Goal: Transaction & Acquisition: Purchase product/service

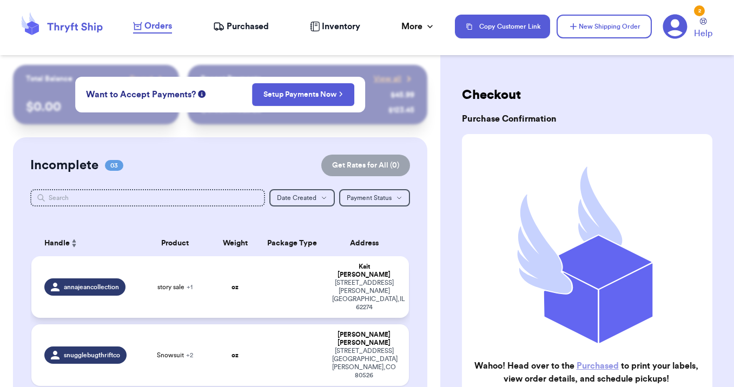
click at [281, 284] on td at bounding box center [292, 287] width 68 height 62
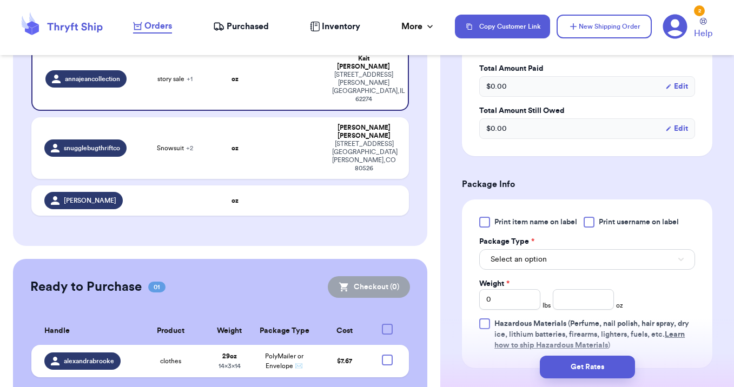
scroll to position [390, 0]
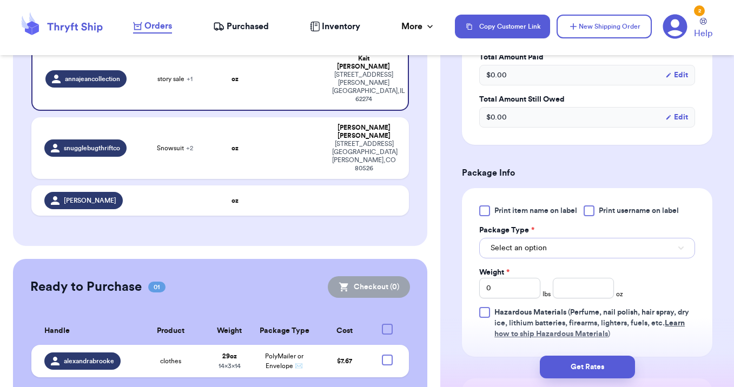
click at [527, 254] on button "Select an option" at bounding box center [587, 248] width 216 height 21
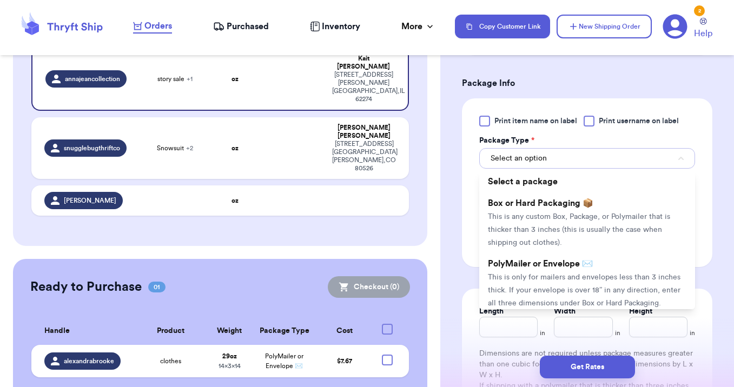
scroll to position [494, 0]
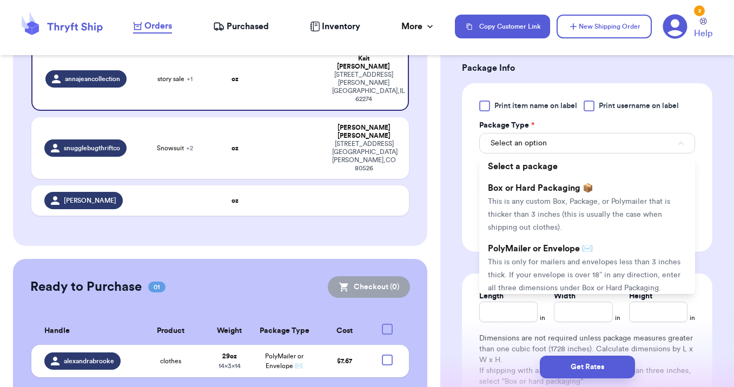
click at [591, 261] on span "This is only for mailers and envelopes less than 3 inches thick. If your envelo…" at bounding box center [584, 276] width 193 height 34
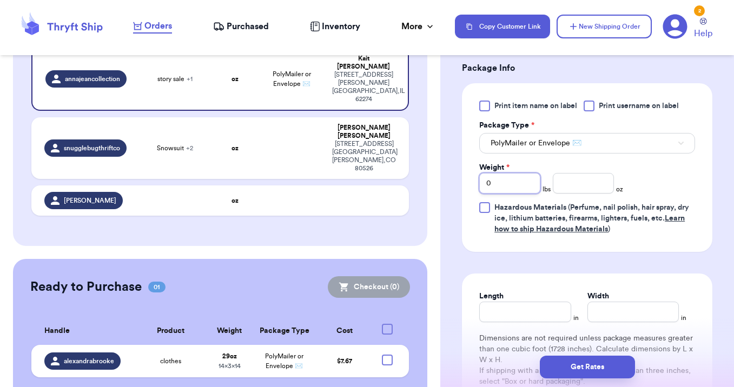
click at [508, 179] on input "0" at bounding box center [509, 183] width 61 height 21
type input "1"
type input "4"
type input "14"
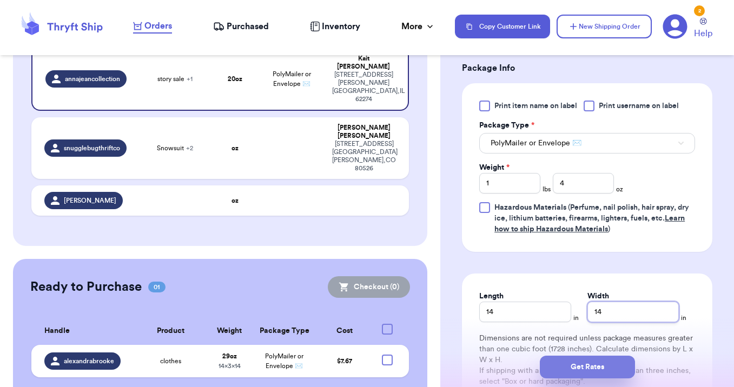
type input "14"
click at [585, 372] on button "Get Rates" at bounding box center [587, 367] width 95 height 23
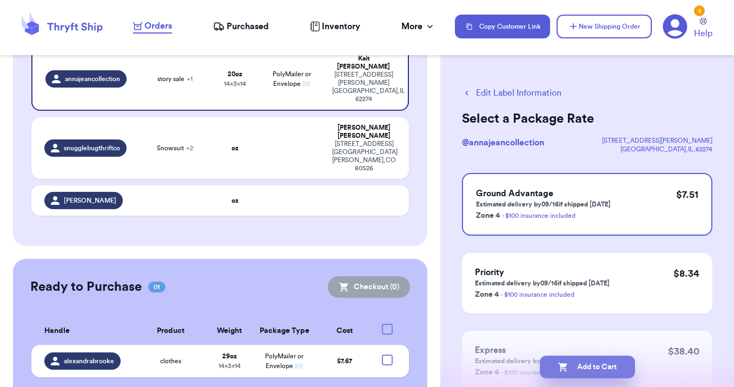
click at [577, 362] on button "Add to Cart" at bounding box center [587, 367] width 95 height 23
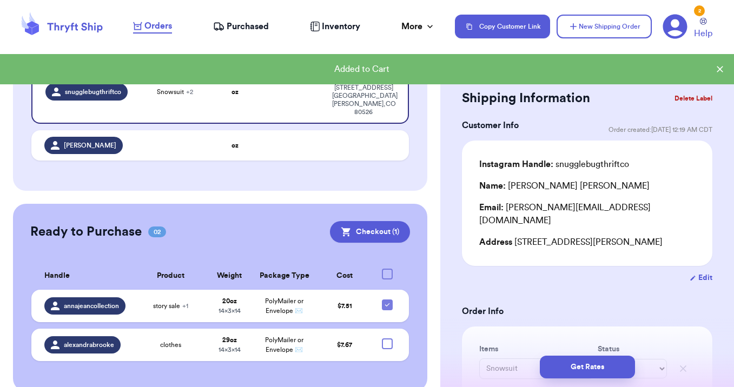
scroll to position [35, 0]
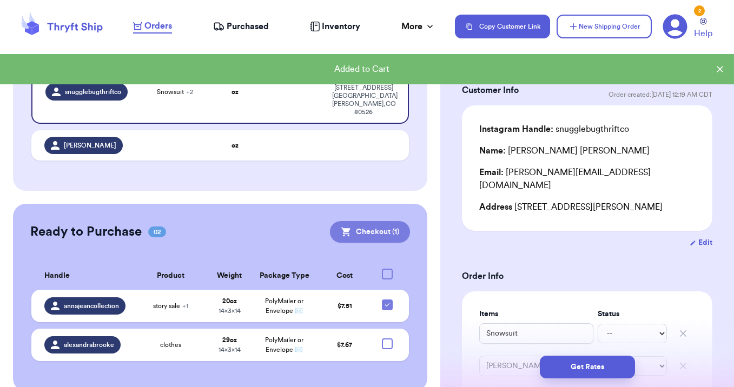
click at [364, 221] on button "Checkout ( 1 )" at bounding box center [370, 232] width 80 height 22
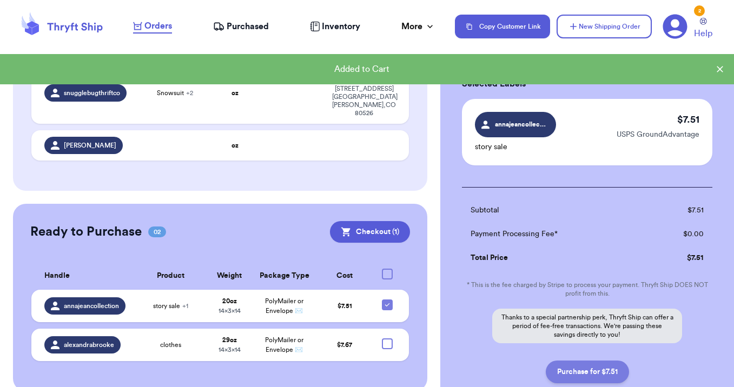
click at [580, 368] on button "Purchase for $7.51" at bounding box center [587, 372] width 83 height 23
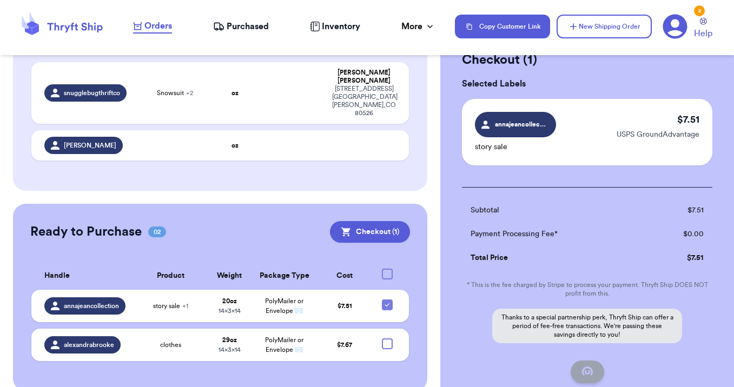
checkbox input "false"
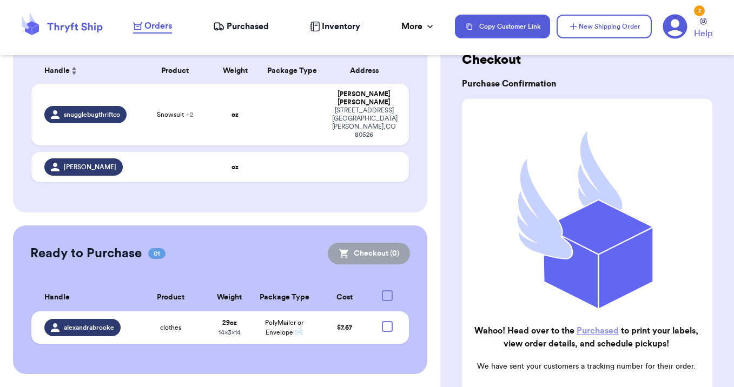
scroll to position [155, 0]
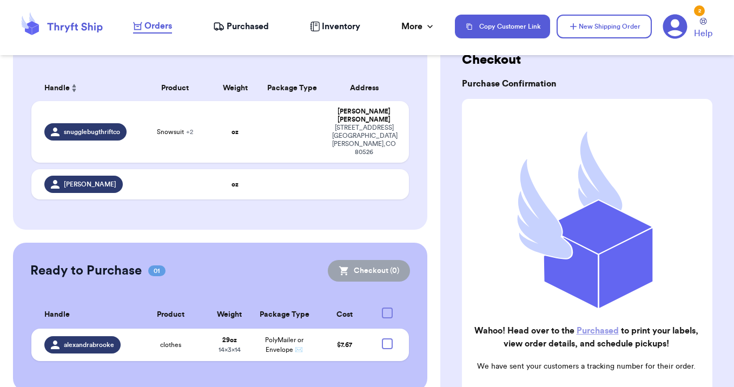
click at [242, 29] on span "Purchased" at bounding box center [248, 26] width 42 height 13
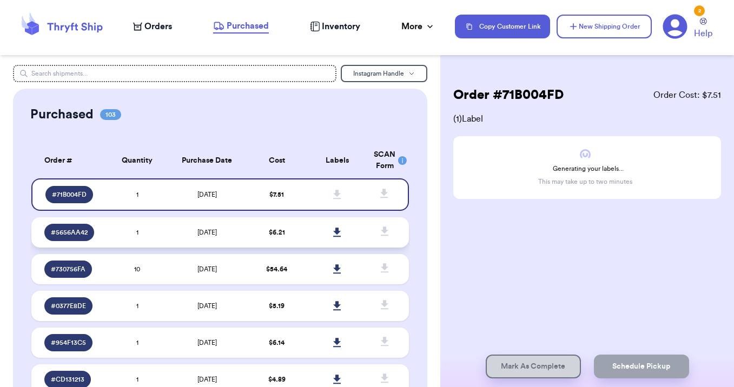
click at [268, 225] on td "$ 6.21" at bounding box center [277, 232] width 61 height 30
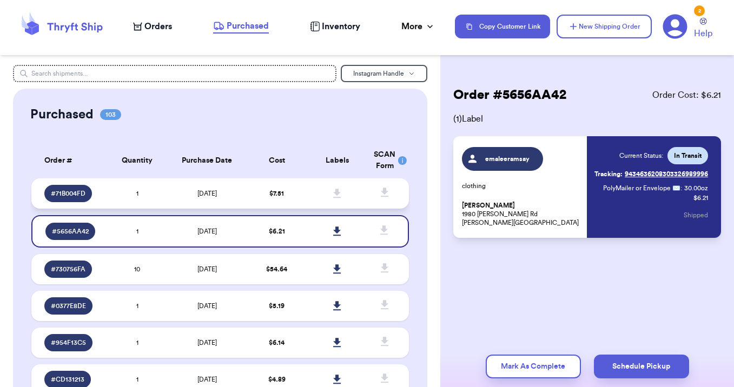
click at [276, 194] on span "$ 7.51" at bounding box center [276, 193] width 15 height 6
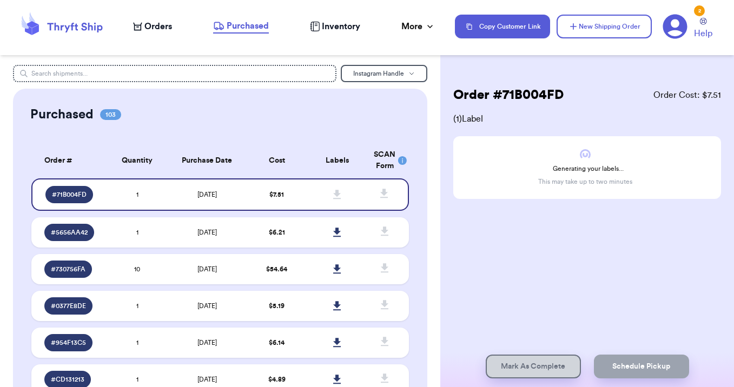
click at [241, 239] on td "[DATE]" at bounding box center [206, 232] width 79 height 30
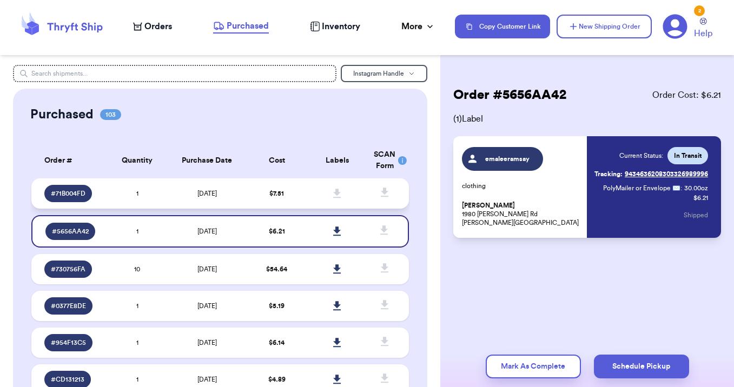
click at [247, 195] on td "$ 7.51" at bounding box center [277, 194] width 61 height 30
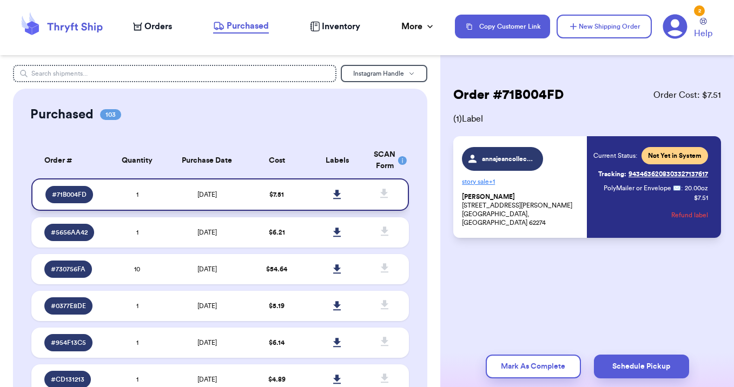
click at [331, 199] on link at bounding box center [337, 195] width 24 height 24
click at [150, 28] on span "Orders" at bounding box center [158, 26] width 28 height 13
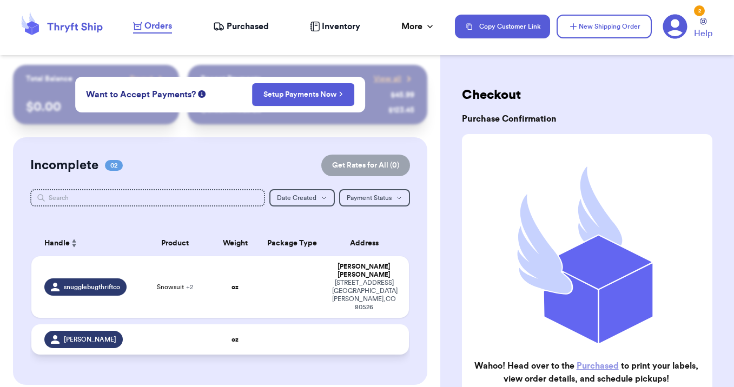
click at [286, 325] on td at bounding box center [292, 340] width 68 height 30
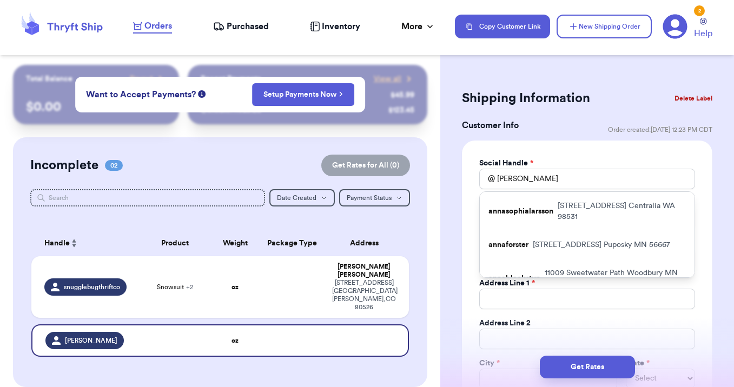
click at [701, 104] on button "Delete Label" at bounding box center [693, 99] width 47 height 24
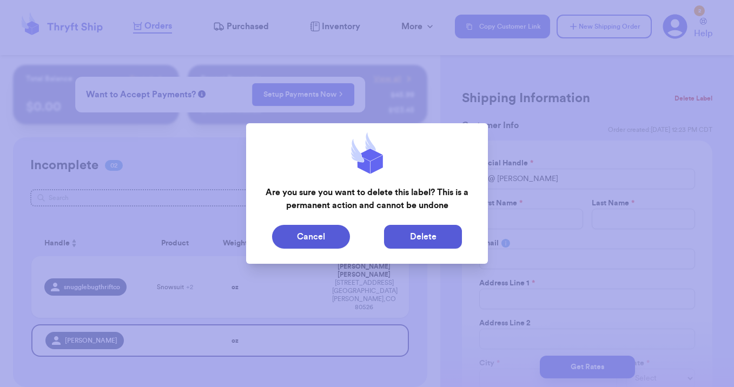
click at [423, 243] on button "Delete" at bounding box center [423, 237] width 78 height 24
type input "Snowsuit"
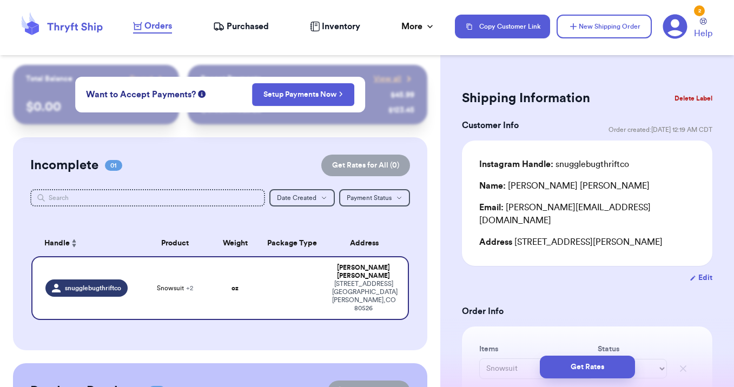
click at [684, 96] on button "Delete Label" at bounding box center [693, 99] width 47 height 24
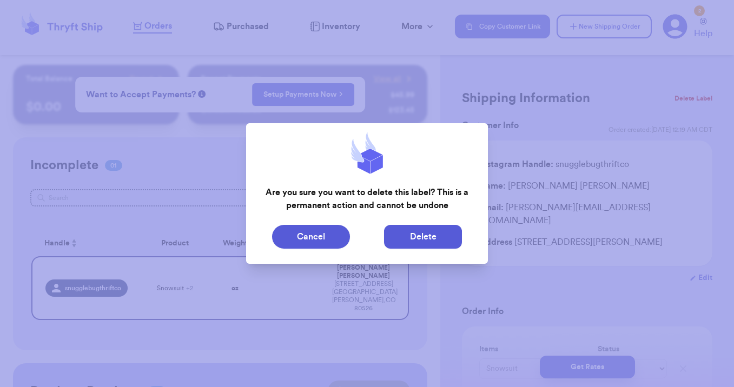
click at [431, 240] on button "Delete" at bounding box center [423, 237] width 78 height 24
